Goal: Information Seeking & Learning: Learn about a topic

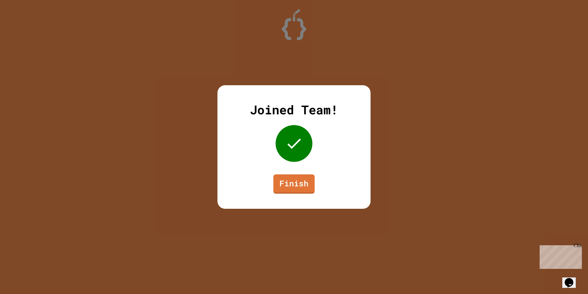
click at [301, 195] on div "Joined Team! Finish" at bounding box center [294, 146] width 153 height 123
click at [295, 186] on link "Finish" at bounding box center [294, 183] width 42 height 20
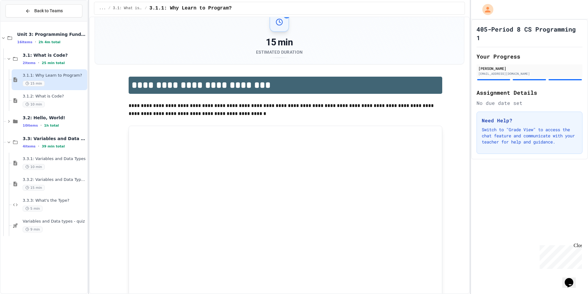
scroll to position [20, 0]
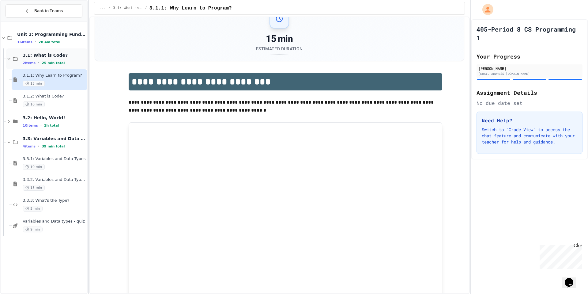
click at [41, 57] on span "3.1: What is Code?" at bounding box center [54, 55] width 63 height 6
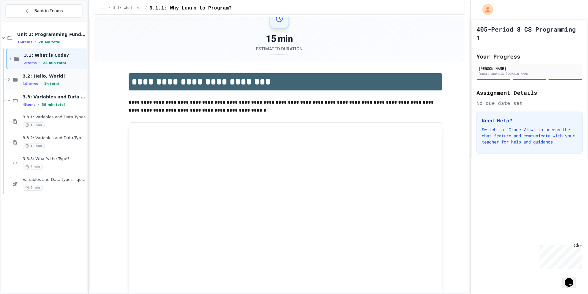
click at [25, 82] on span "10 items" at bounding box center [30, 84] width 15 height 4
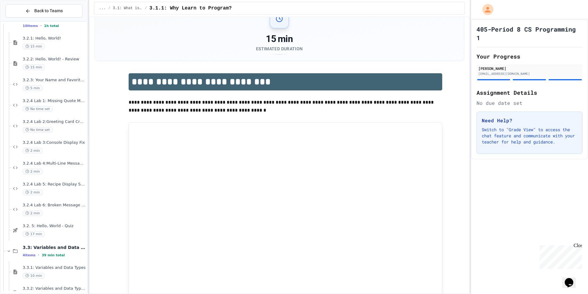
scroll to position [59, 0]
drag, startPoint x: 41, startPoint y: 235, endPoint x: 51, endPoint y: 234, distance: 10.8
click at [51, 234] on div "17 min" at bounding box center [54, 233] width 63 height 6
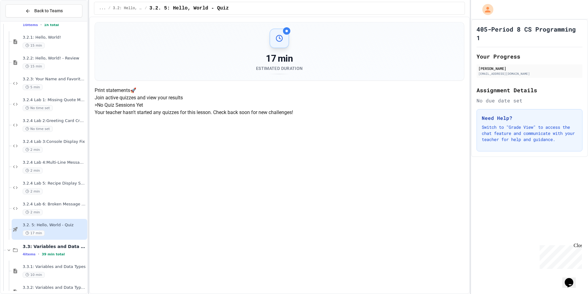
scroll to position [10, 0]
click at [70, 209] on div "3.2.4 Lab 6: Broken Message System 2 min" at bounding box center [54, 208] width 63 height 13
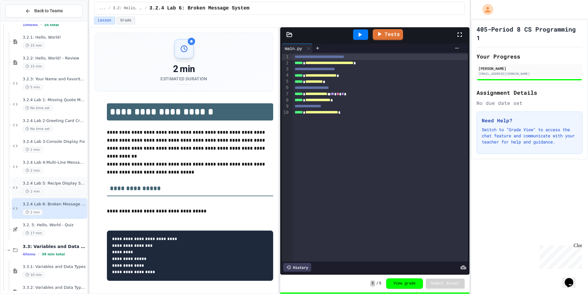
click at [69, 184] on span "3.2.4 Lab 5: Recipe Display System" at bounding box center [54, 183] width 63 height 5
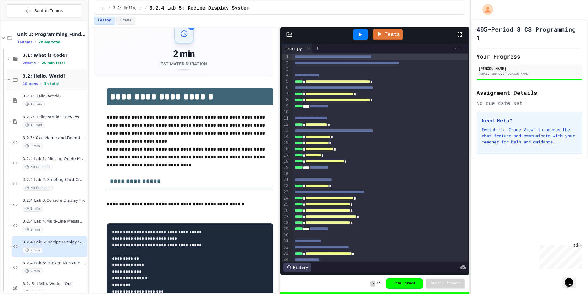
click at [70, 86] on div "3.2: Hello, World! 10 items • 1h total" at bounding box center [46, 79] width 81 height 21
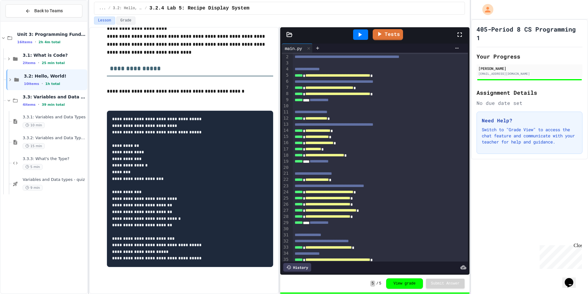
scroll to position [27, 0]
